Goal: Information Seeking & Learning: Learn about a topic

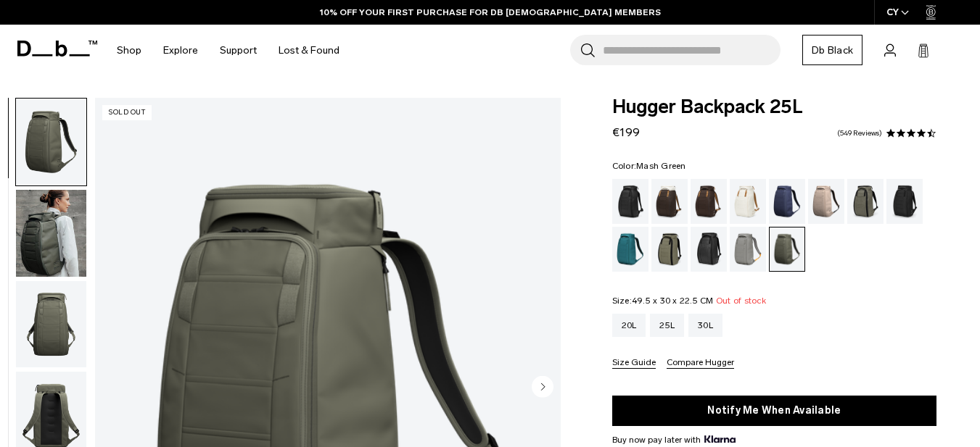
click at [672, 257] on div "Mash Green" at bounding box center [669, 249] width 37 height 45
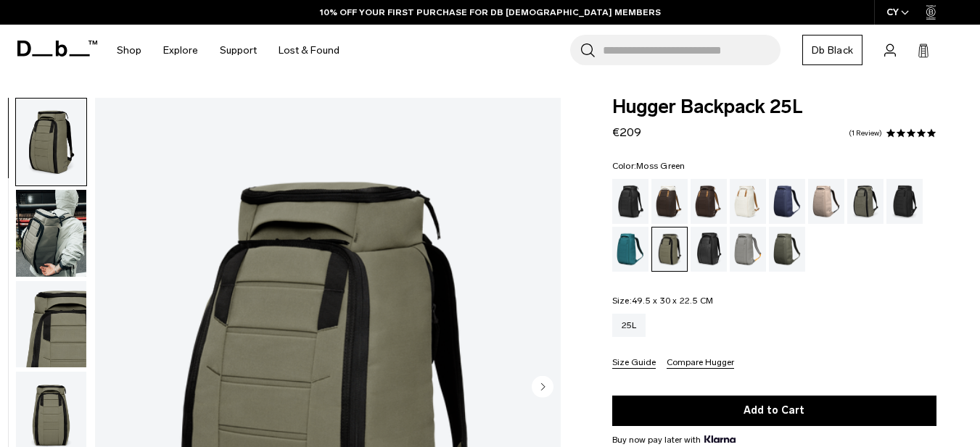
click at [775, 241] on div "Moss Green" at bounding box center [787, 249] width 37 height 45
click at [851, 203] on div "Forest Green" at bounding box center [865, 201] width 37 height 45
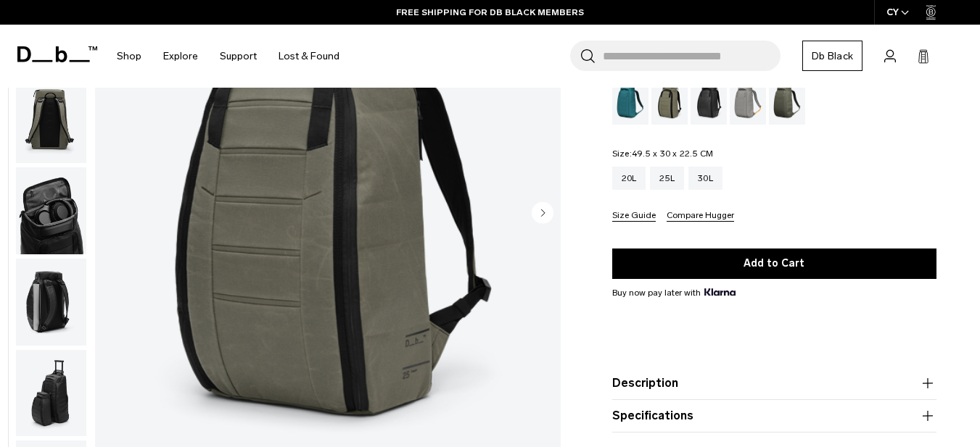
scroll to position [174, 0]
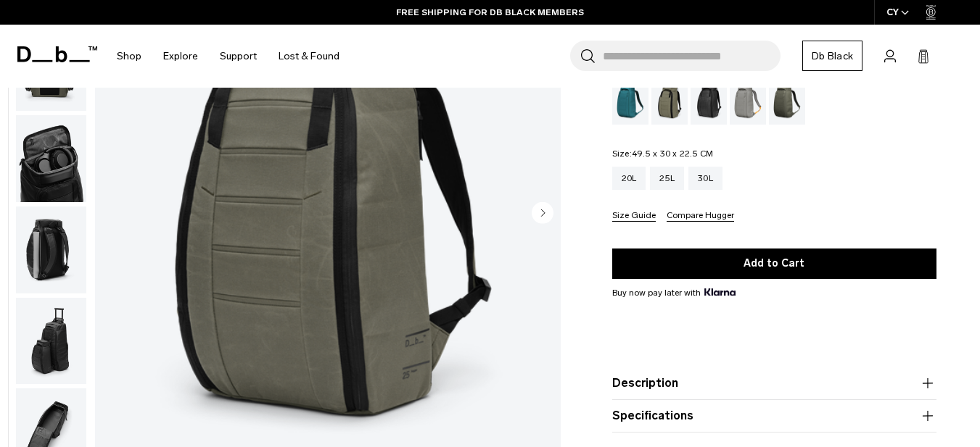
click at [74, 180] on img "button" at bounding box center [51, 158] width 70 height 87
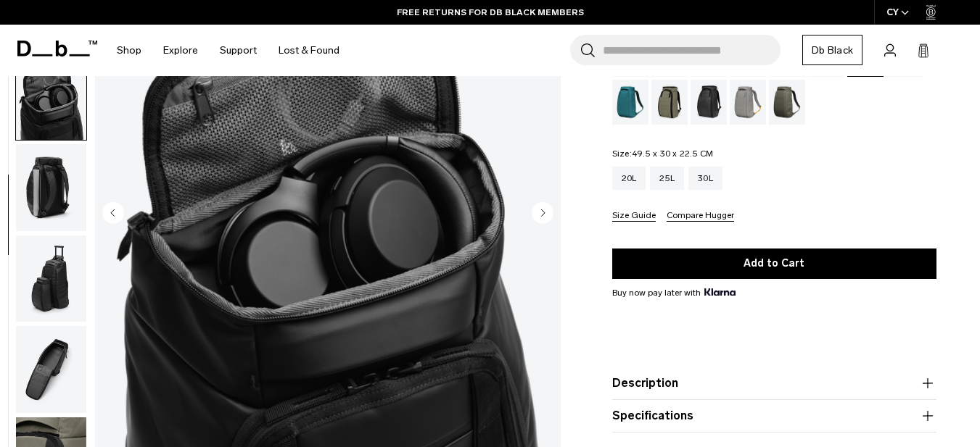
click at [664, 386] on button "Description" at bounding box center [774, 383] width 324 height 17
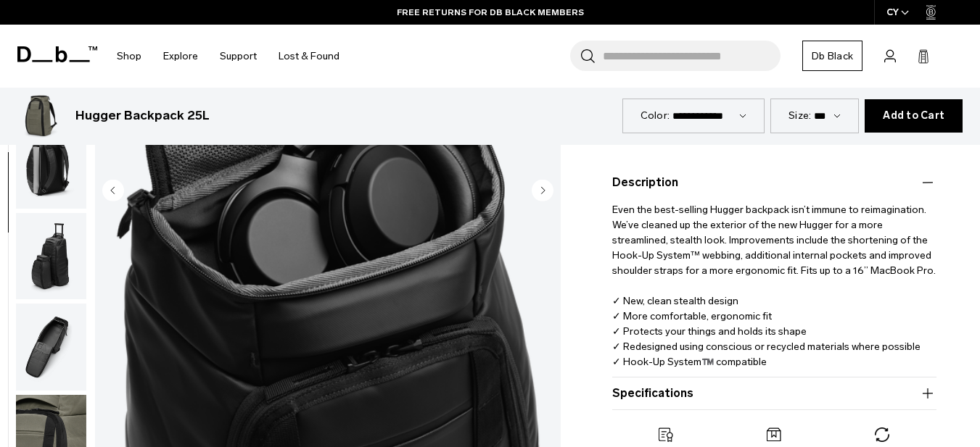
scroll to position [522, 0]
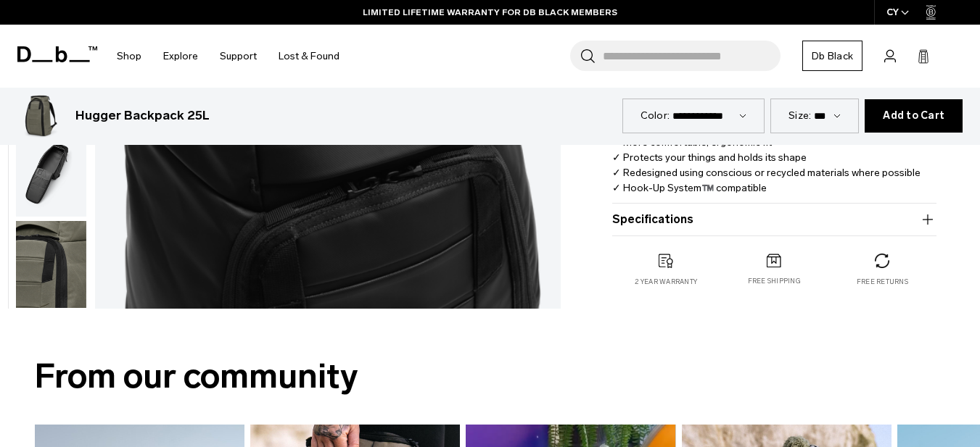
click at [674, 225] on button "Specifications" at bounding box center [774, 219] width 324 height 17
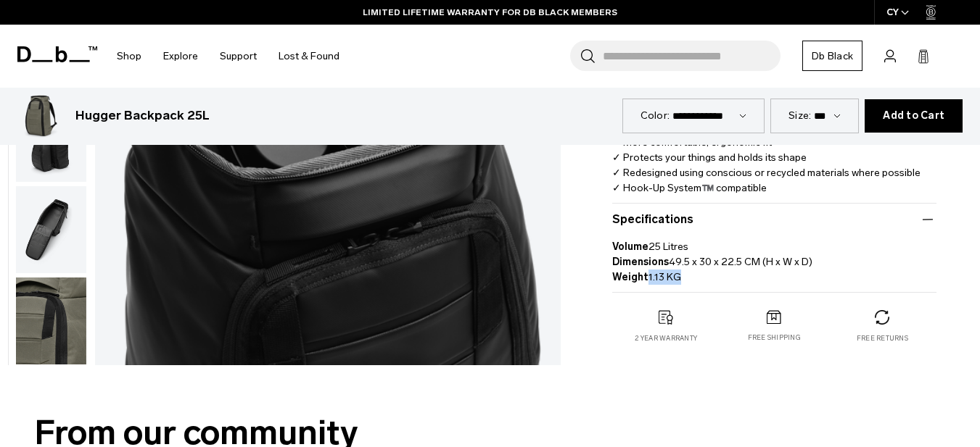
drag, startPoint x: 648, startPoint y: 280, endPoint x: 676, endPoint y: 276, distance: 28.5
click at [676, 276] on p "Volume 25 Litres Dimensions 49.5 x 30 x 22.5 CM (H x W x D) Weight 1.13 KG" at bounding box center [774, 256] width 324 height 57
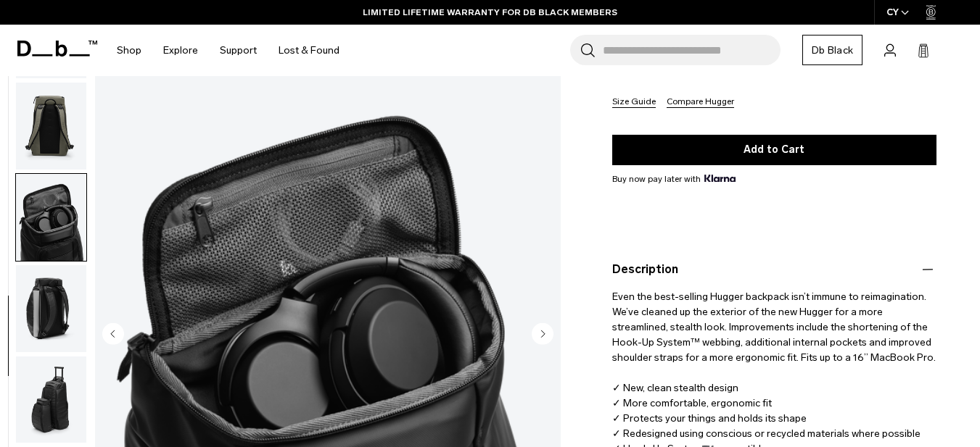
scroll to position [0, 0]
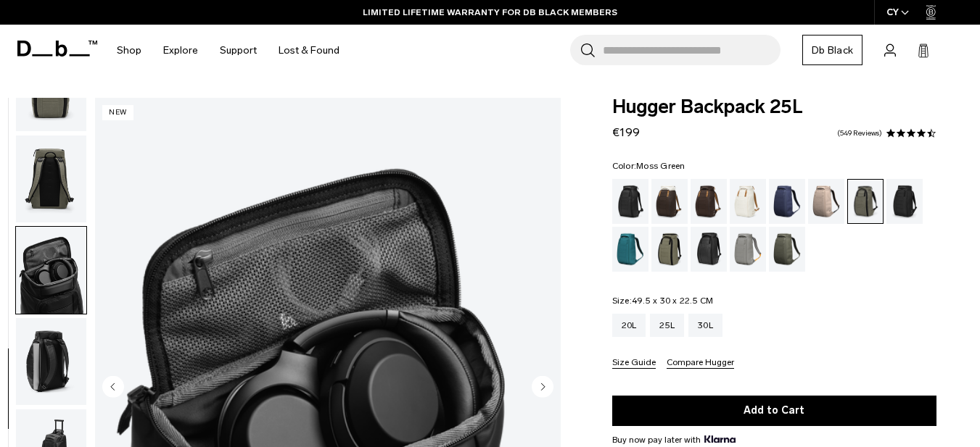
click at [793, 260] on div "Moss Green" at bounding box center [787, 249] width 37 height 45
